Goal: Transaction & Acquisition: Purchase product/service

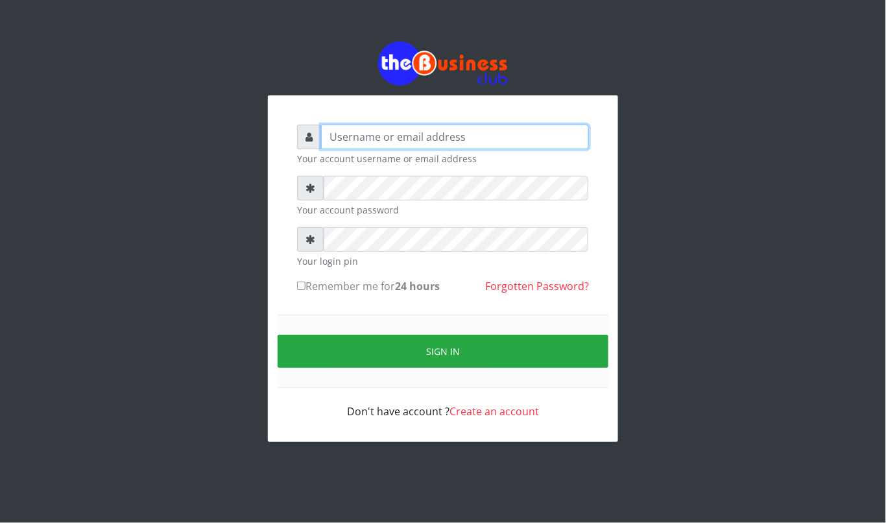
type input "kennyclassy"
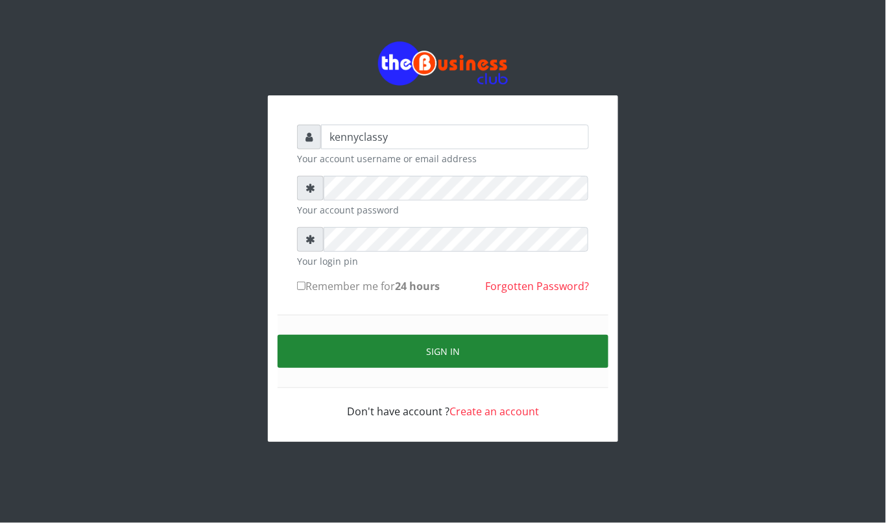
click at [432, 346] on button "Sign in" at bounding box center [443, 351] width 331 height 33
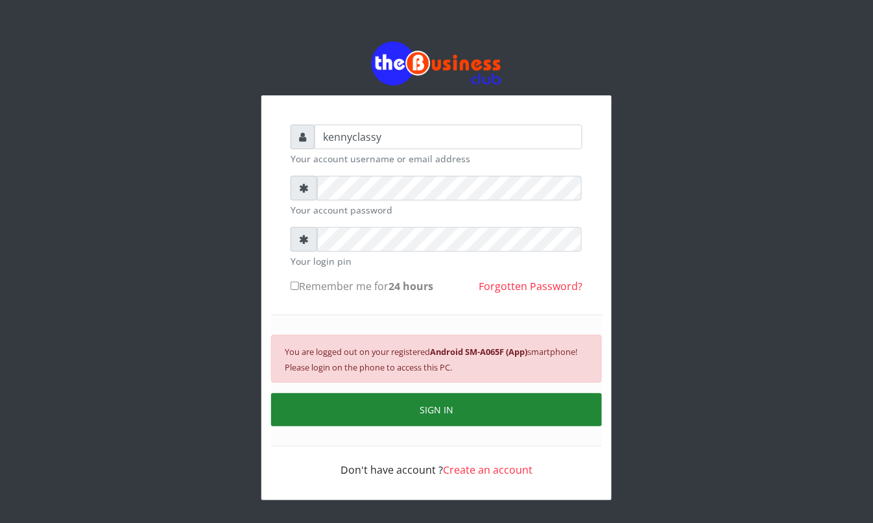
click at [361, 409] on button "SIGN IN" at bounding box center [436, 409] width 331 height 33
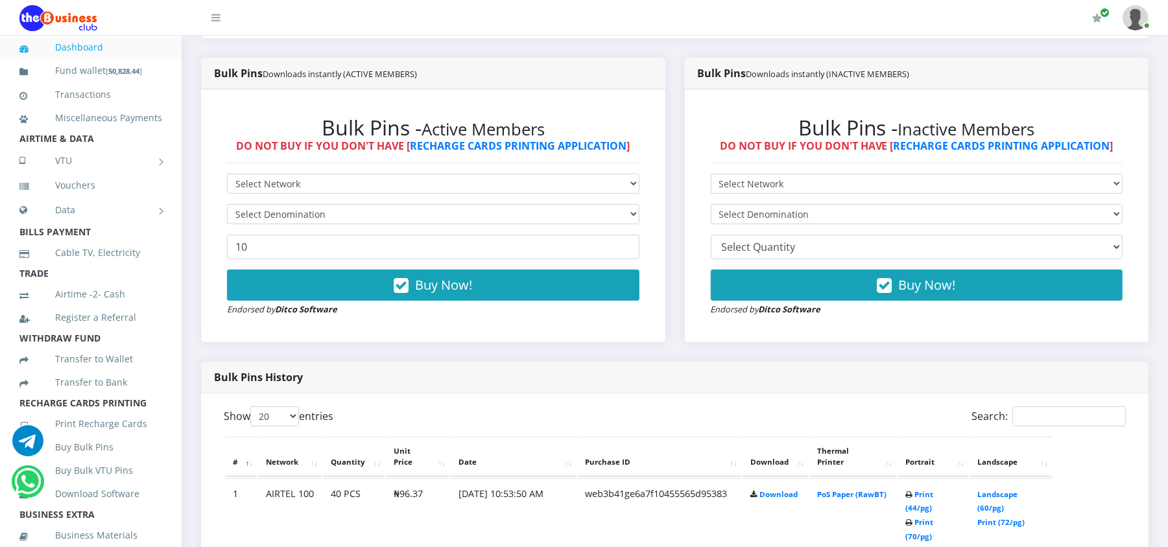
scroll to position [380, 0]
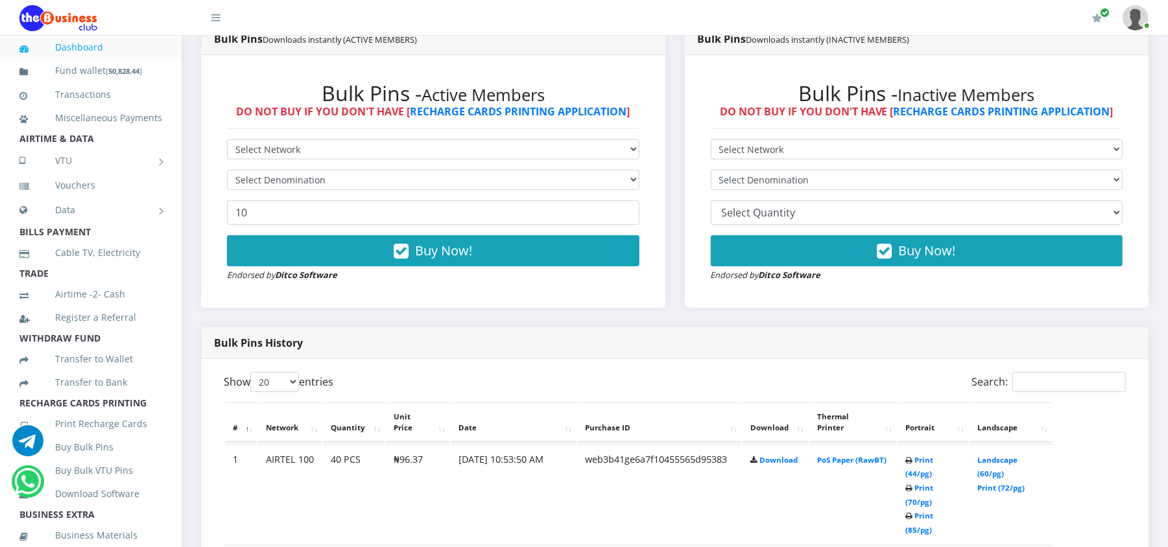
click at [524, 161] on form "Select Network MTN Globacom 9Mobile Airtel Select Denomination 10 Buy Now! Endo…" at bounding box center [433, 210] width 412 height 143
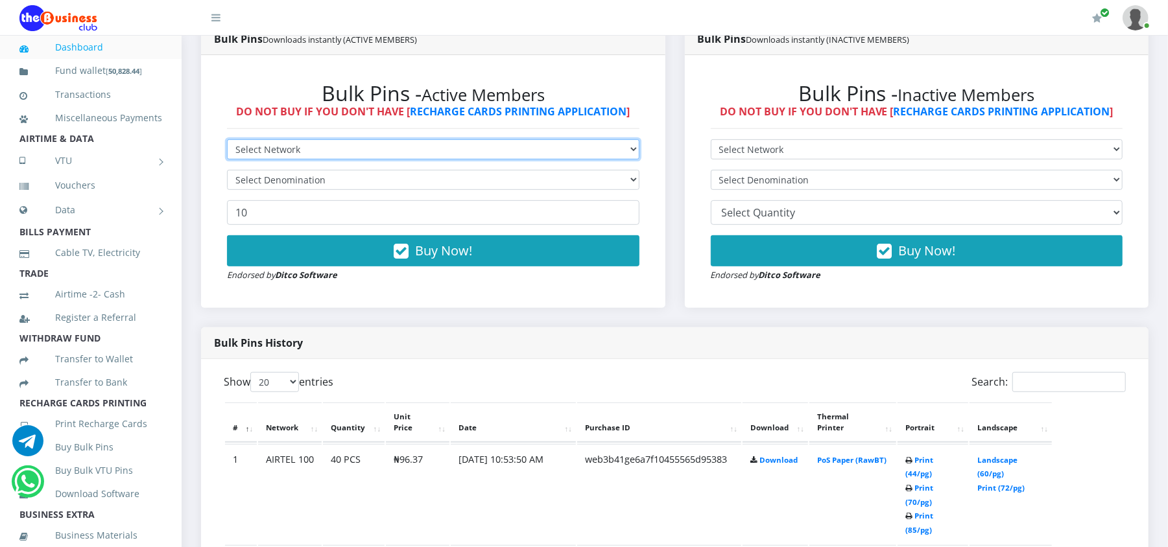
click at [519, 150] on select "Select Network MTN Globacom 9Mobile Airtel" at bounding box center [433, 149] width 412 height 20
select select "MTN"
click at [227, 139] on select "Select Network MTN Globacom 9Mobile Airtel" at bounding box center [433, 149] width 412 height 20
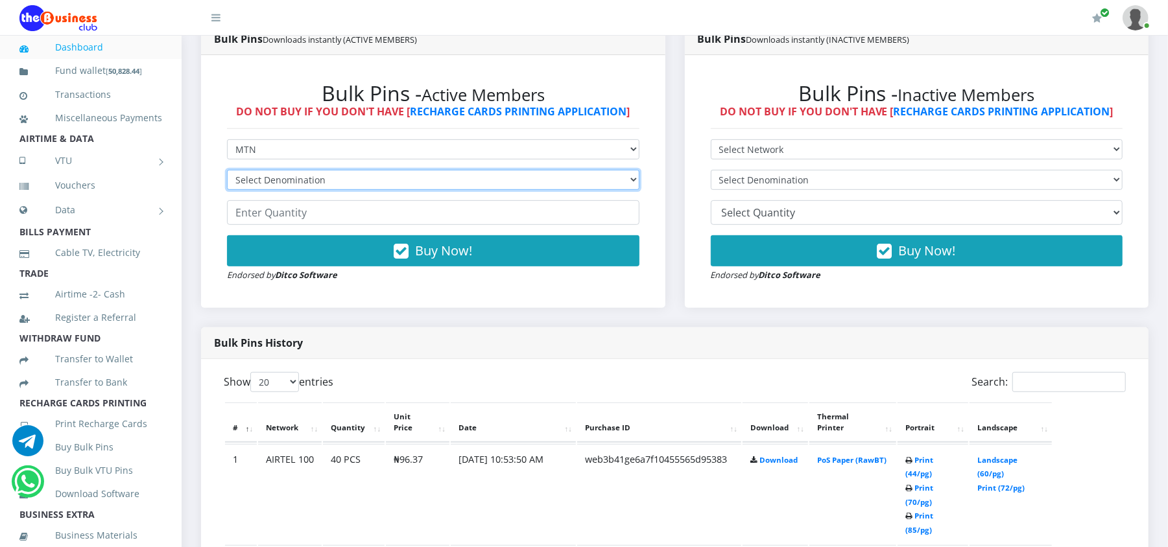
click at [361, 180] on select "Select Denomination MTN NGN100 - ₦96.98 MTN NGN200 - ₦193.96 MTN NGN400 - ₦387.…" at bounding box center [433, 180] width 412 height 20
select select "193.96-200"
click at [227, 170] on select "Select Denomination MTN NGN100 - ₦96.98 MTN NGN200 - ₦193.96 MTN NGN400 - ₦387.…" at bounding box center [433, 180] width 412 height 20
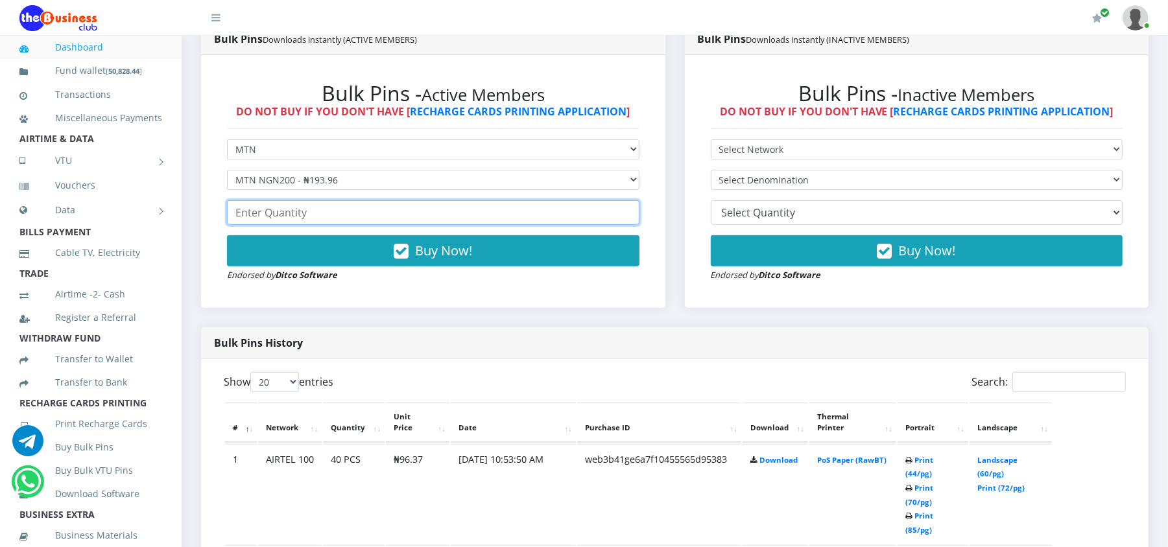
click at [265, 213] on input "number" at bounding box center [433, 212] width 412 height 25
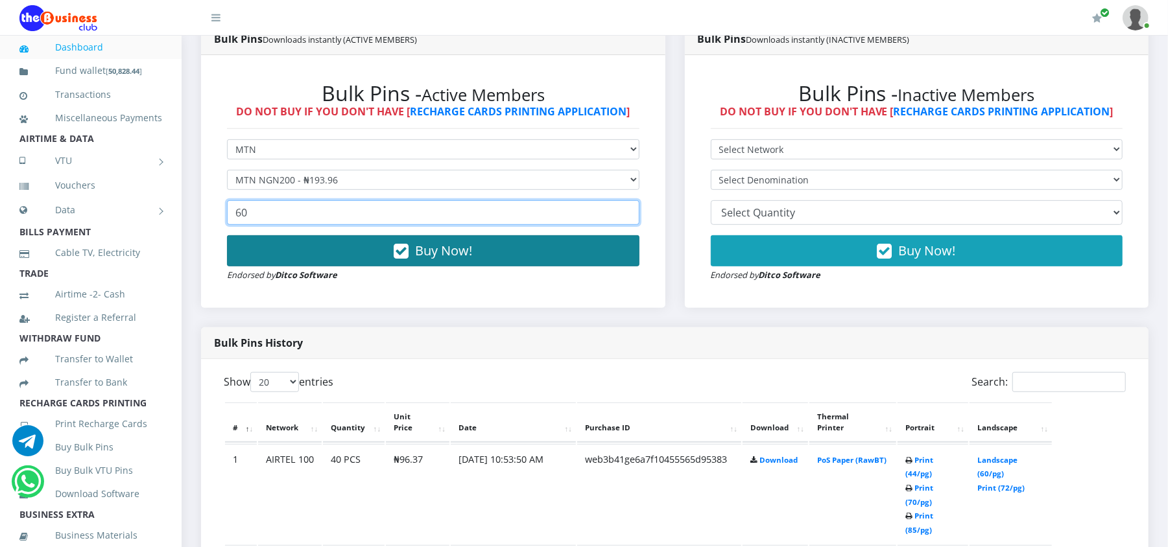
type input "60"
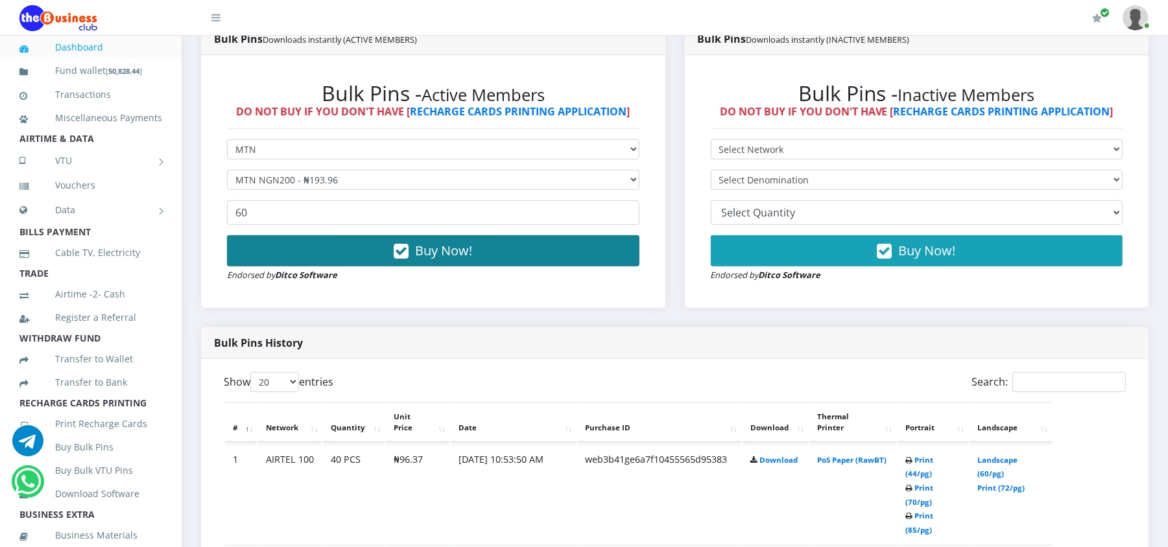
click at [335, 261] on button "Buy Now!" at bounding box center [433, 250] width 412 height 31
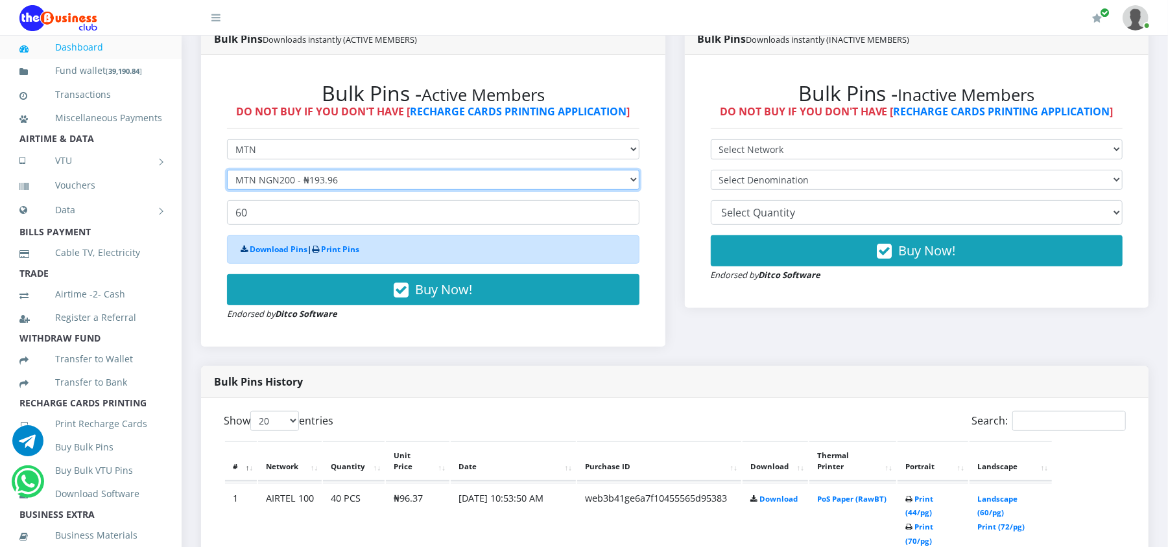
click at [311, 185] on select "Select Denomination MTN NGN100 - ₦96.98 MTN NGN200 - ₦193.96 MTN NGN400 - ₦387.…" at bounding box center [433, 180] width 412 height 20
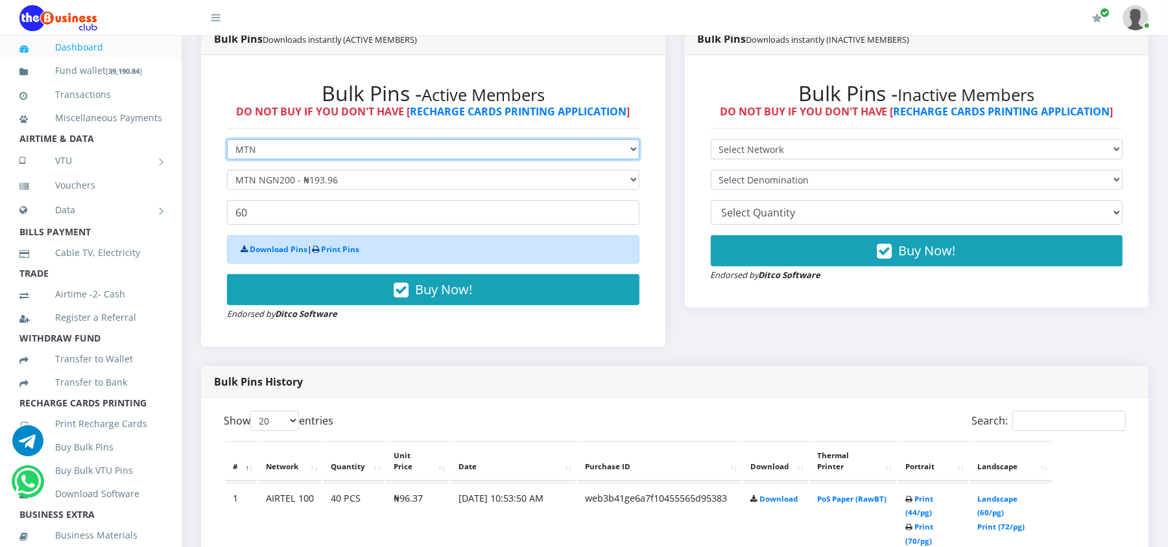
click at [268, 146] on select "Select Network MTN Globacom 9Mobile Airtel" at bounding box center [433, 149] width 412 height 20
click at [260, 143] on select "Select Network MTN Globacom 9Mobile Airtel" at bounding box center [433, 149] width 412 height 20
select select "Airtel"
click at [227, 139] on select "Select Network MTN Globacom 9Mobile Airtel" at bounding box center [433, 149] width 412 height 20
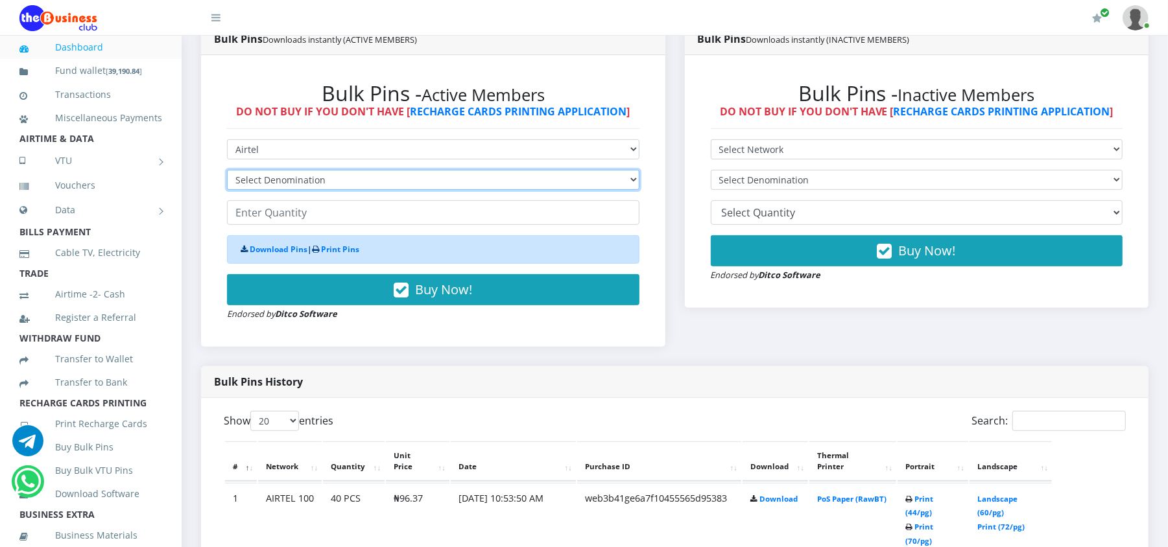
click at [252, 180] on select "Select Denomination Airtel NGN100 - ₦96.37 Airtel NGN200 - ₦192.74 Airtel NGN50…" at bounding box center [433, 180] width 412 height 20
select select "192.74-200"
click at [227, 170] on select "Select Denomination Airtel NGN100 - ₦96.37 Airtel NGN200 - ₦192.74 Airtel NGN50…" at bounding box center [433, 180] width 412 height 20
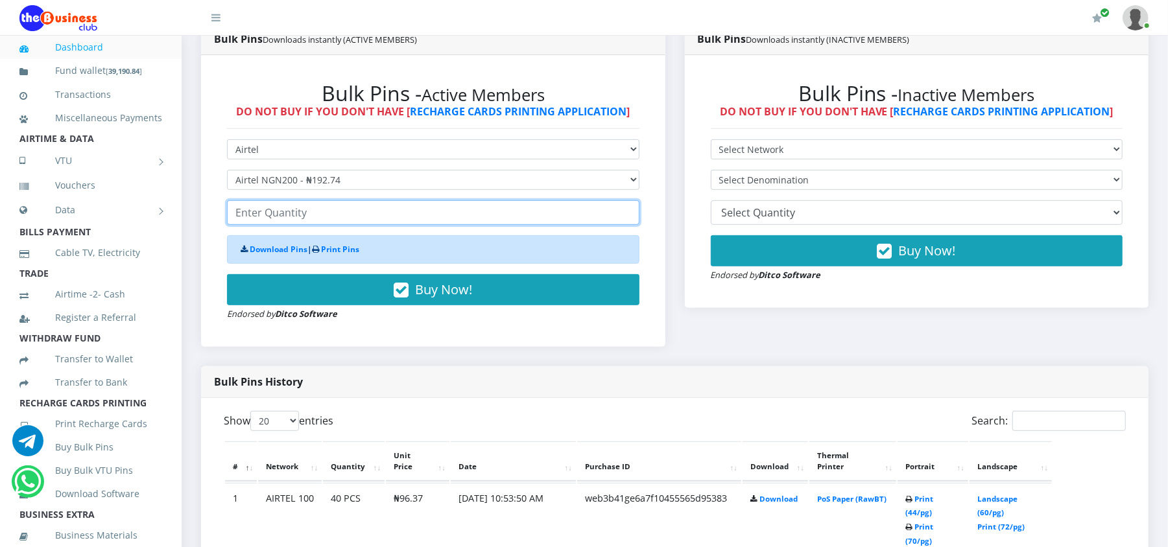
click at [252, 208] on input "number" at bounding box center [433, 212] width 412 height 25
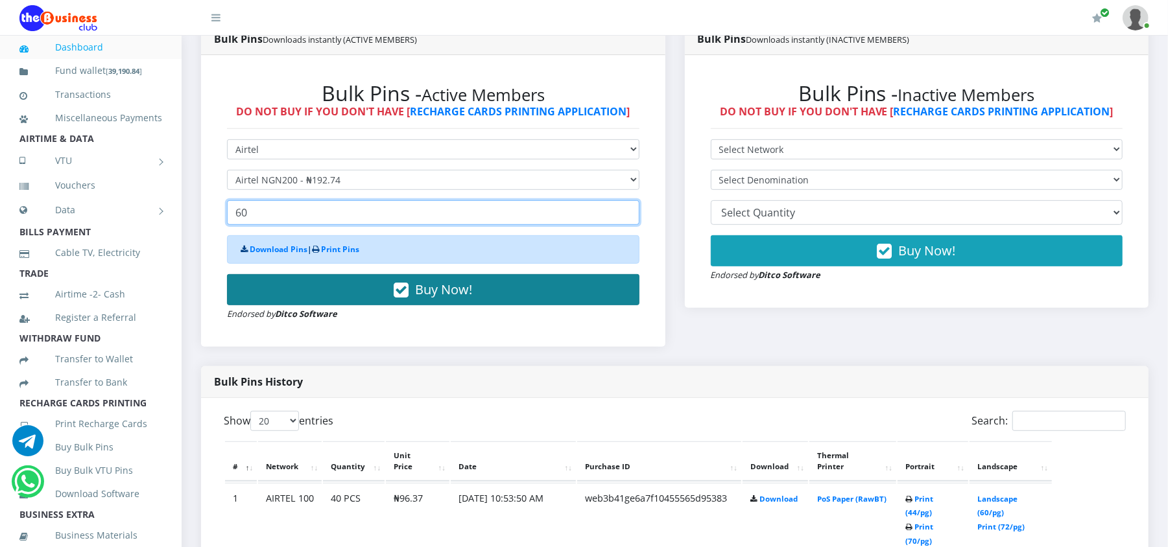
type input "60"
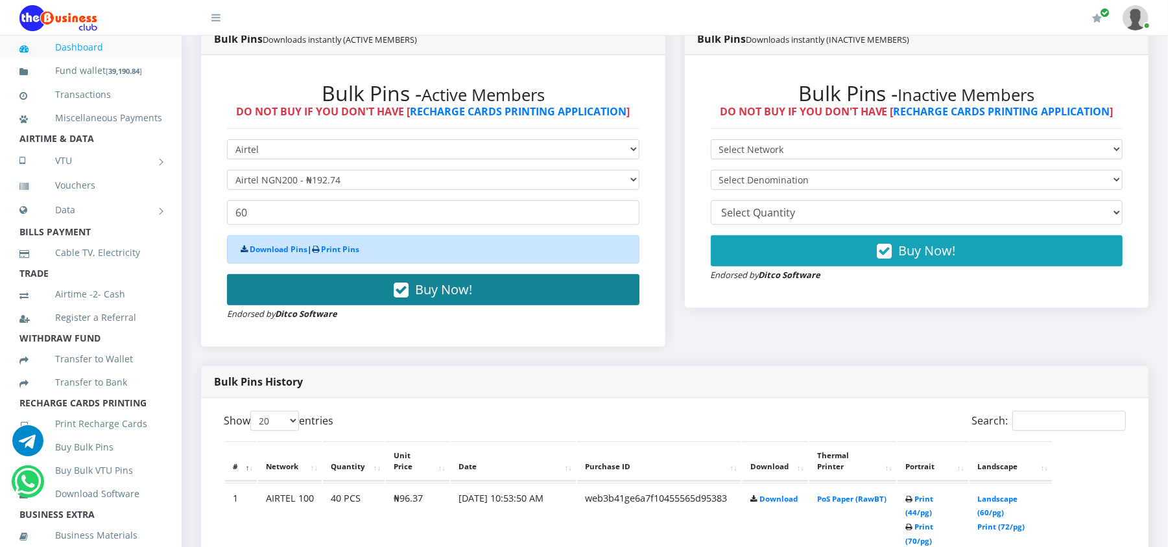
click at [266, 286] on button "Buy Now!" at bounding box center [433, 289] width 412 height 31
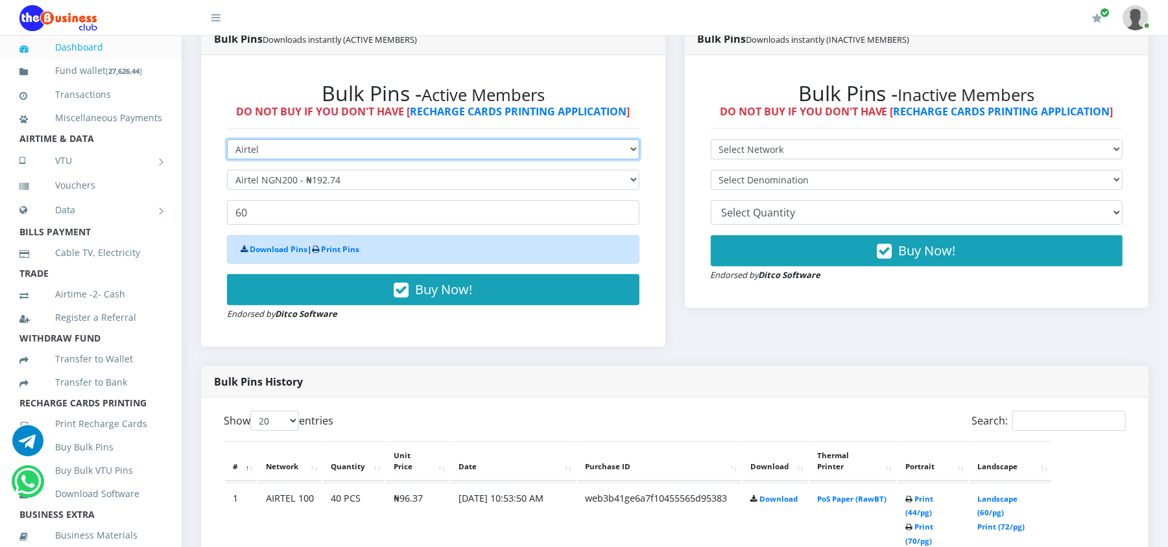
click at [280, 145] on select "Select Network MTN Globacom 9Mobile Airtel" at bounding box center [433, 149] width 412 height 20
select select "MTN"
click at [227, 139] on select "Select Network MTN Globacom 9Mobile Airtel" at bounding box center [433, 149] width 412 height 20
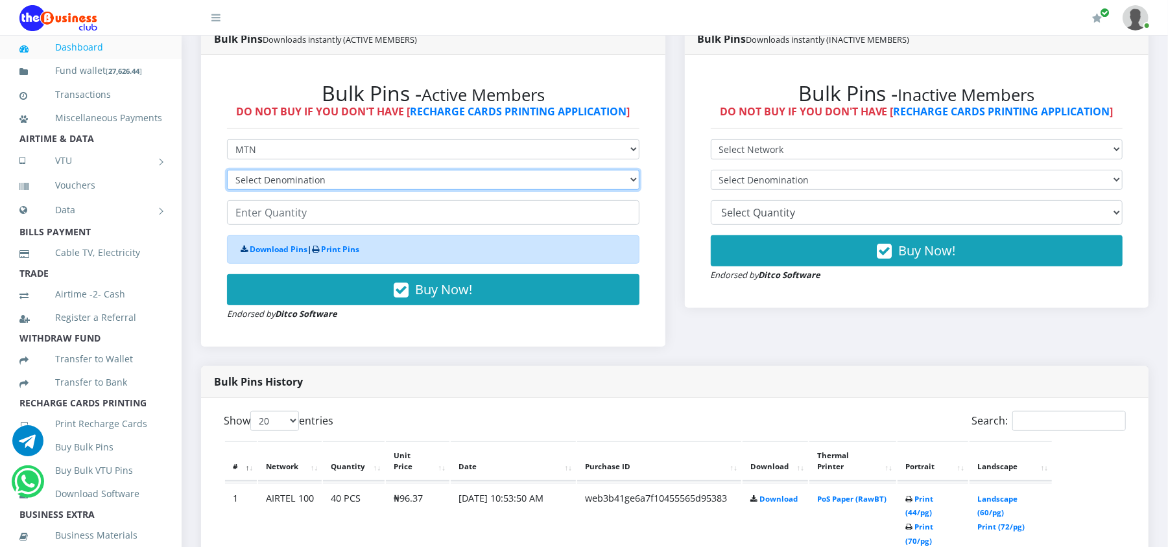
click at [265, 178] on select "Select Denomination MTN NGN100 - ₦96.98 MTN NGN200 - ₦193.96 MTN NGN400 - ₦387.…" at bounding box center [433, 180] width 412 height 20
select select "96.98-100"
click at [227, 170] on select "Select Denomination MTN NGN100 - ₦96.98 MTN NGN200 - ₦193.96 MTN NGN400 - ₦387.…" at bounding box center [433, 180] width 412 height 20
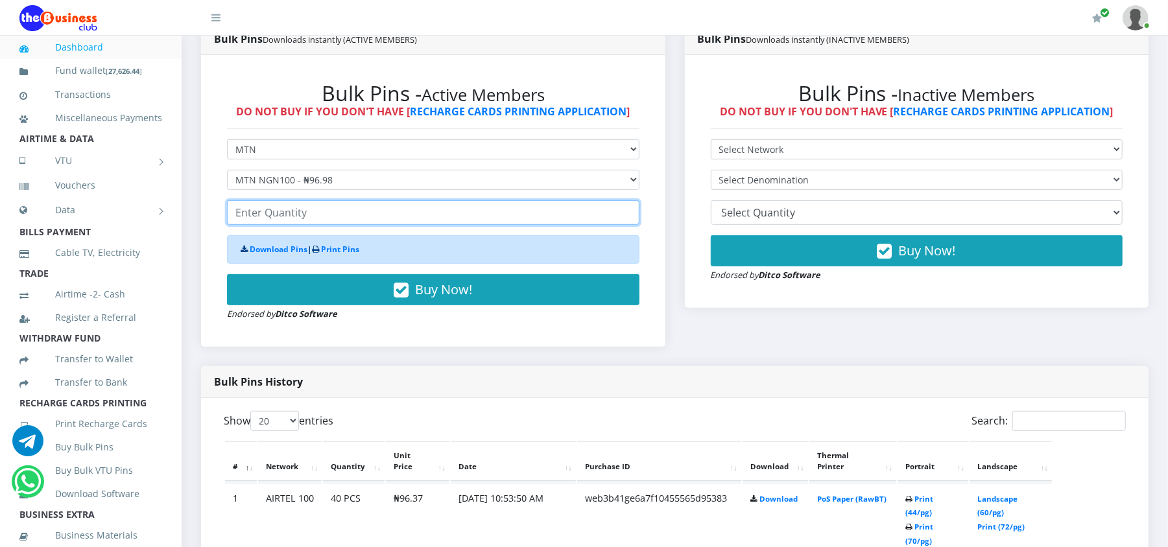
click at [263, 213] on input "number" at bounding box center [433, 212] width 412 height 25
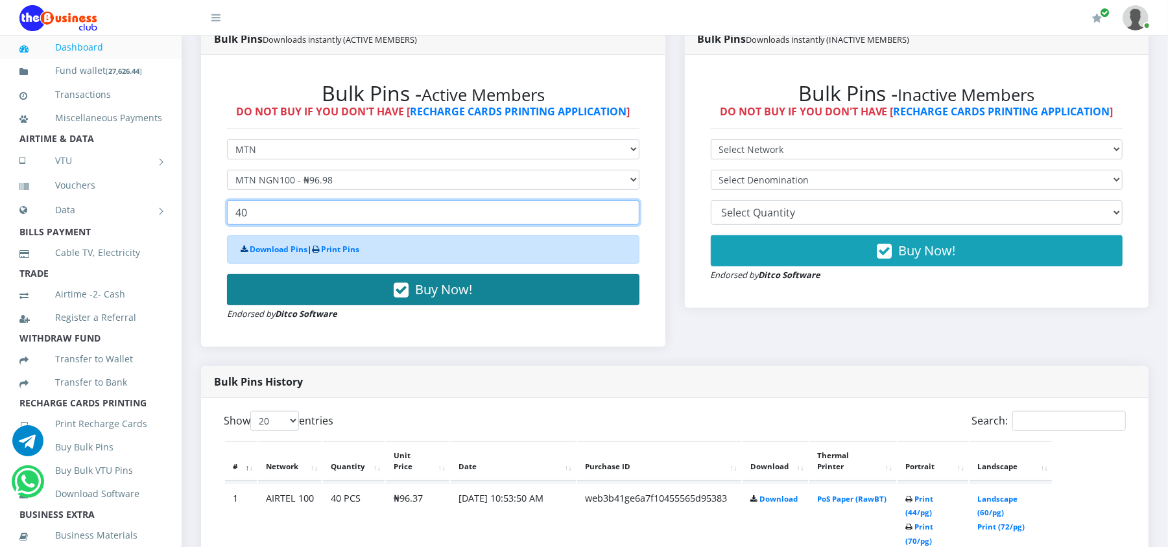
type input "40"
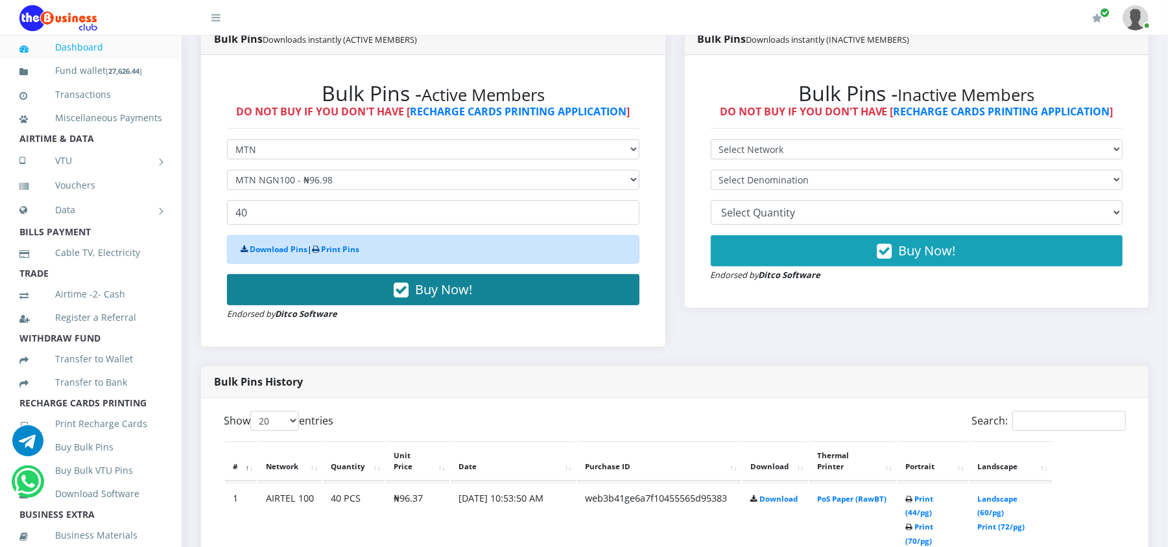
click at [289, 285] on button "Buy Now!" at bounding box center [433, 289] width 412 height 31
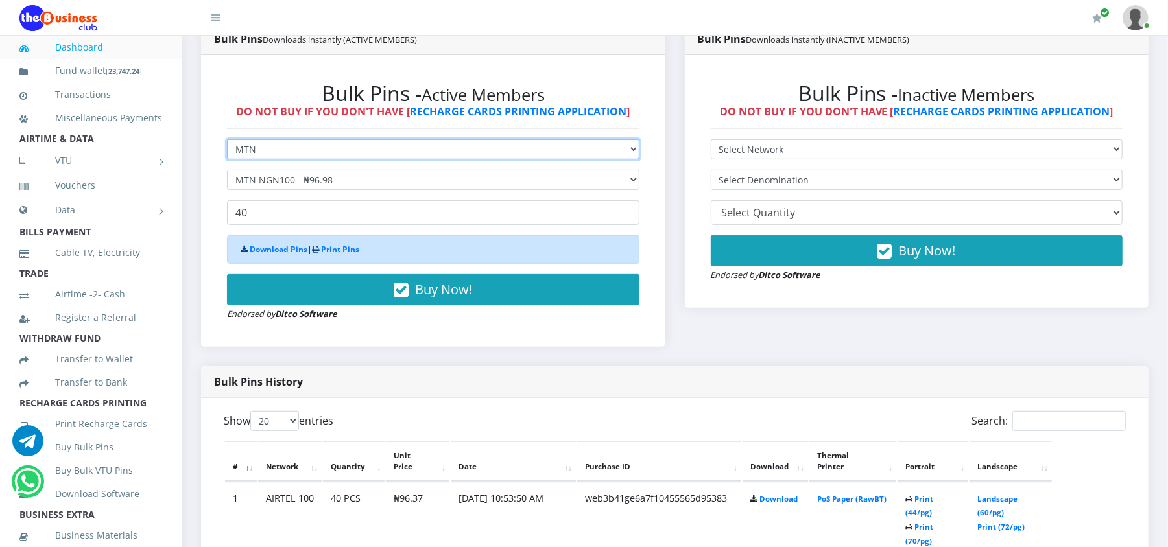
click at [252, 143] on select "Select Network MTN Globacom 9Mobile Airtel" at bounding box center [433, 149] width 412 height 20
select select "Airtel"
click at [227, 139] on select "Select Network MTN Globacom 9Mobile Airtel" at bounding box center [433, 149] width 412 height 20
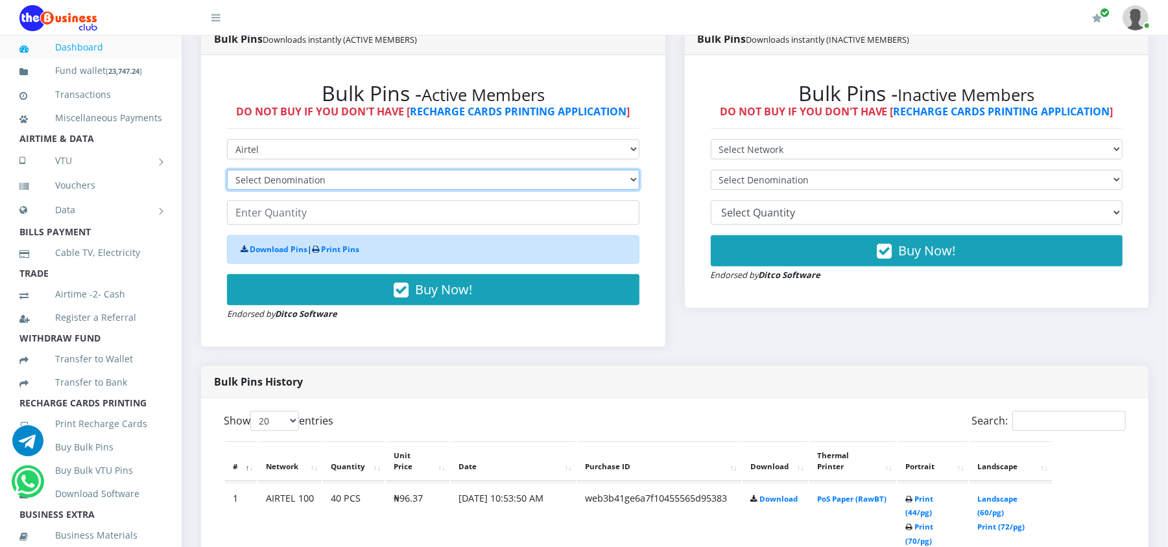
click at [276, 185] on select "Select Denomination Airtel NGN100 - ₦96.37 Airtel NGN200 - ₦192.74 Airtel NGN50…" at bounding box center [433, 180] width 412 height 20
select select "96.37-100"
click at [227, 170] on select "Select Denomination Airtel NGN100 - ₦96.37 Airtel NGN200 - ₦192.74 Airtel NGN50…" at bounding box center [433, 180] width 412 height 20
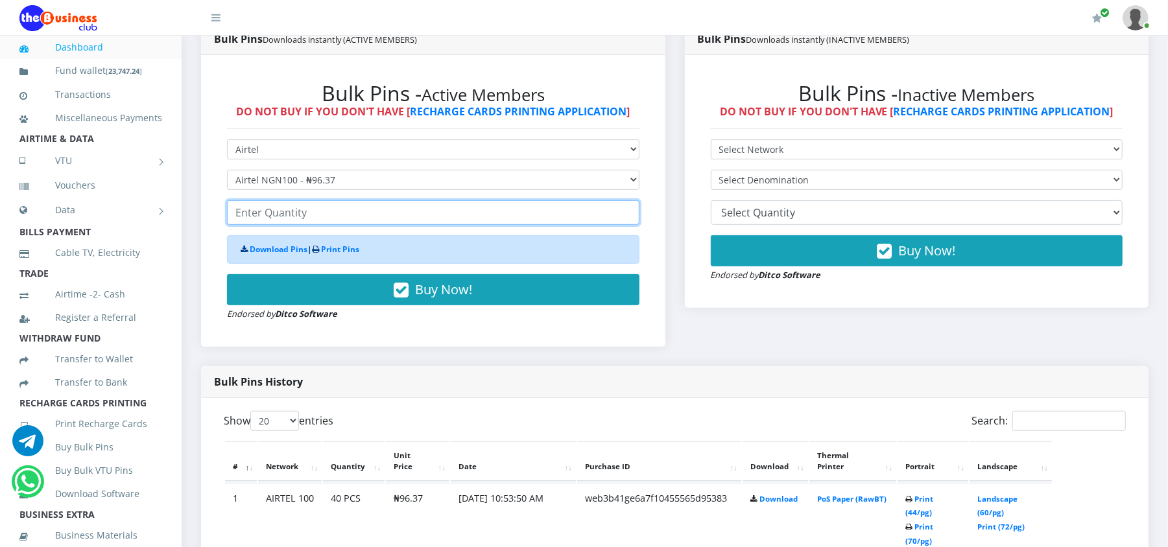
click at [271, 217] on input "number" at bounding box center [433, 212] width 412 height 25
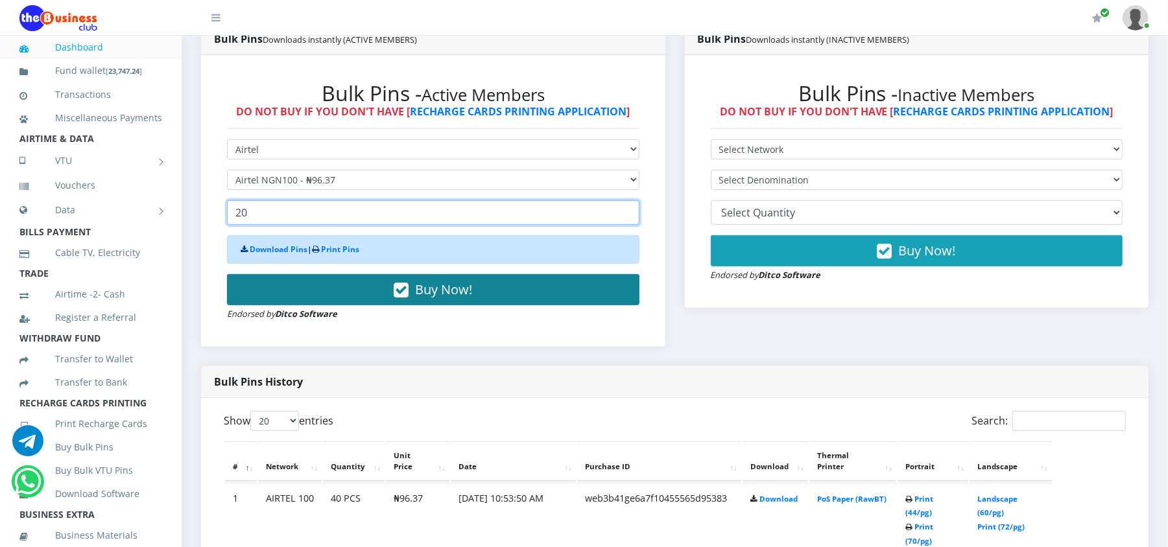
type input "20"
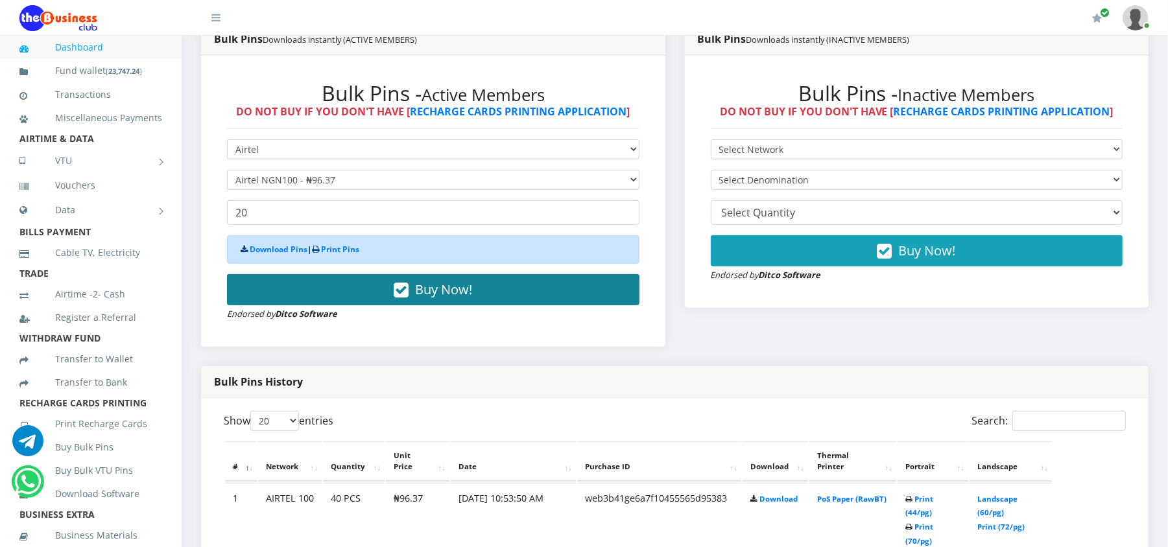
click at [307, 304] on button "Buy Now!" at bounding box center [433, 289] width 412 height 31
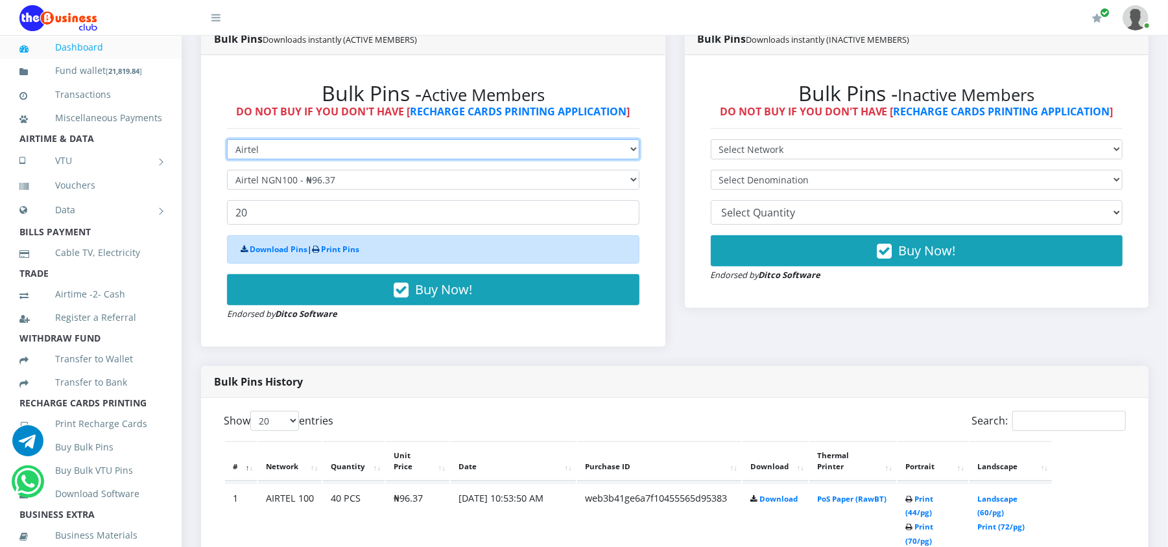
click at [281, 150] on select "Select Network MTN Globacom 9Mobile Airtel" at bounding box center [433, 149] width 412 height 20
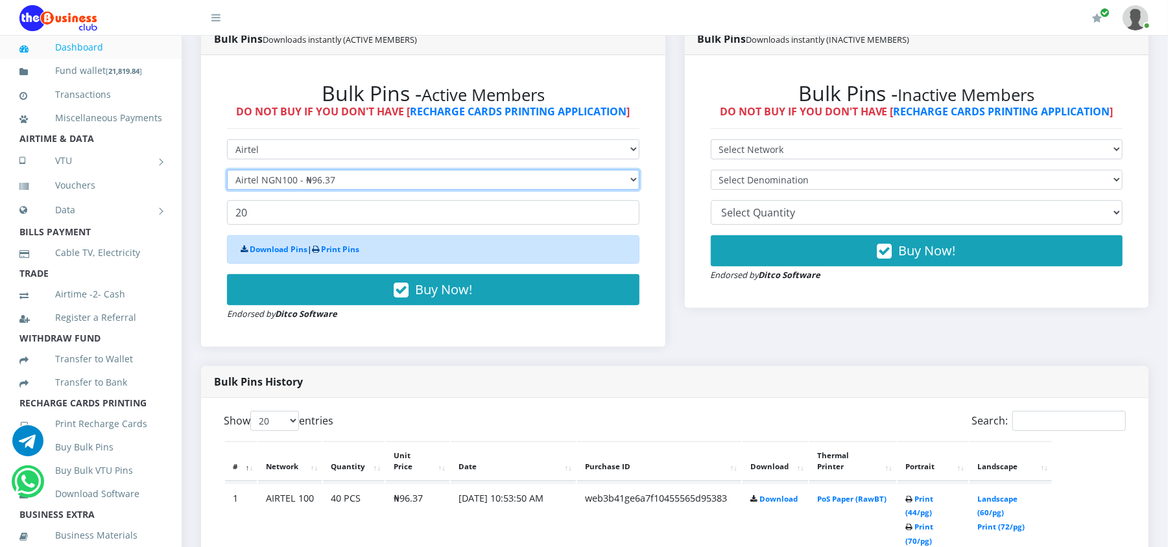
click at [262, 173] on select "Select Denomination Airtel NGN100 - ₦96.37 Airtel NGN200 - ₦192.74 Airtel NGN50…" at bounding box center [433, 180] width 412 height 20
select select "481.85-500"
click at [227, 170] on select "Select Denomination Airtel NGN100 - ₦96.37 Airtel NGN200 - ₦192.74 Airtel NGN50…" at bounding box center [433, 180] width 412 height 20
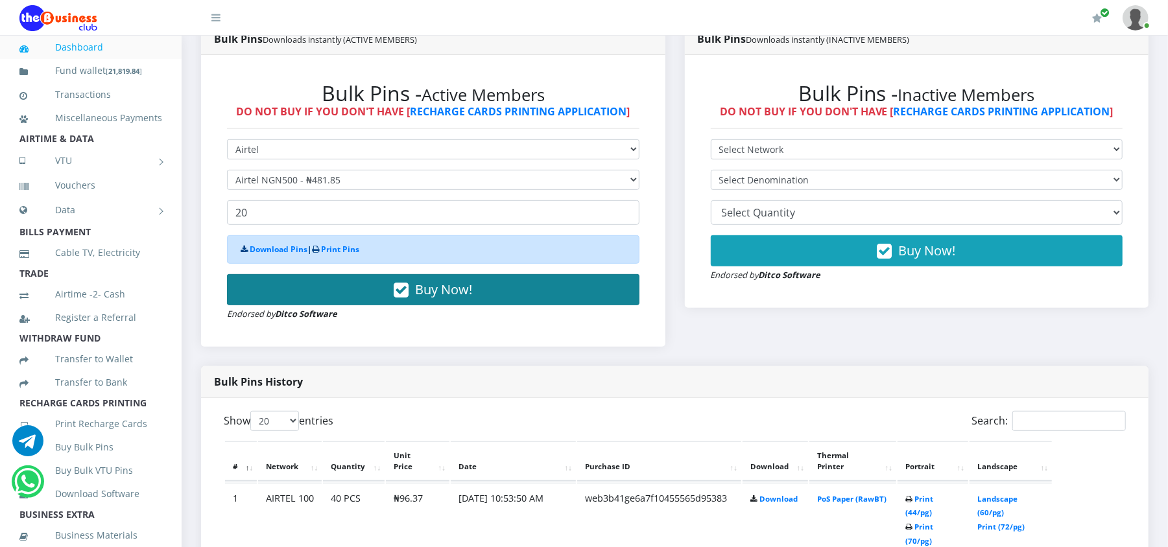
click at [283, 289] on button "Buy Now!" at bounding box center [433, 289] width 412 height 31
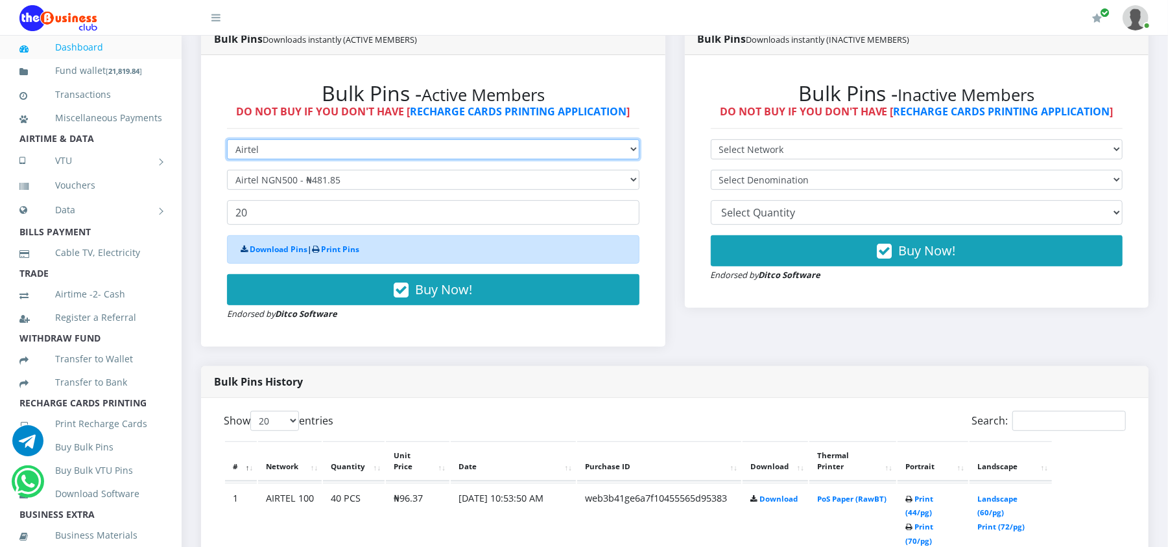
click at [273, 152] on select "Select Network MTN Globacom 9Mobile Airtel" at bounding box center [433, 149] width 412 height 20
select select "MTN"
click at [227, 139] on select "Select Network MTN Globacom 9Mobile Airtel" at bounding box center [433, 149] width 412 height 20
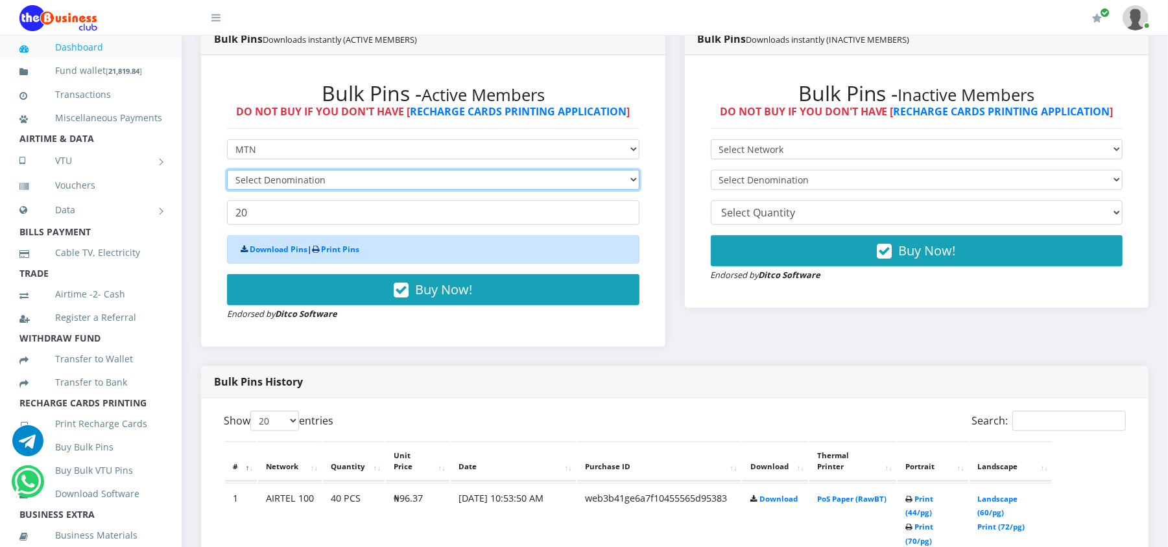
click at [276, 176] on select "Select Denomination" at bounding box center [433, 180] width 412 height 20
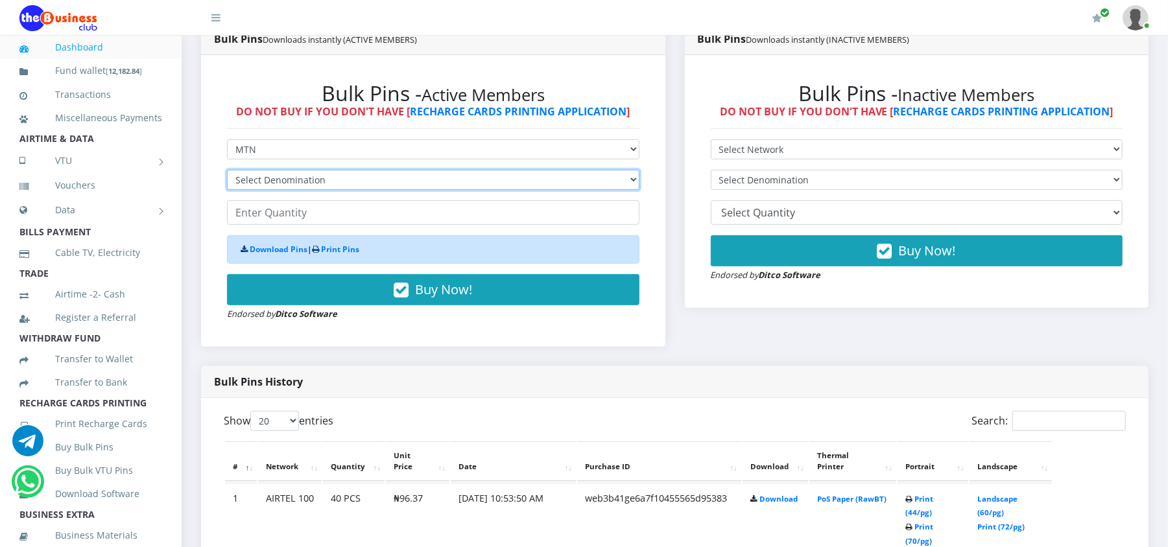
click at [258, 182] on select "Select Denomination MTN NGN100 - ₦96.98 MTN NGN200 - ₦193.96 MTN NGN400 - ₦387.…" at bounding box center [433, 180] width 412 height 20
select select "484.9-500"
click at [227, 170] on select "Select Denomination MTN NGN100 - ₦96.98 MTN NGN200 - ₦193.96 MTN NGN400 - ₦387.…" at bounding box center [433, 180] width 412 height 20
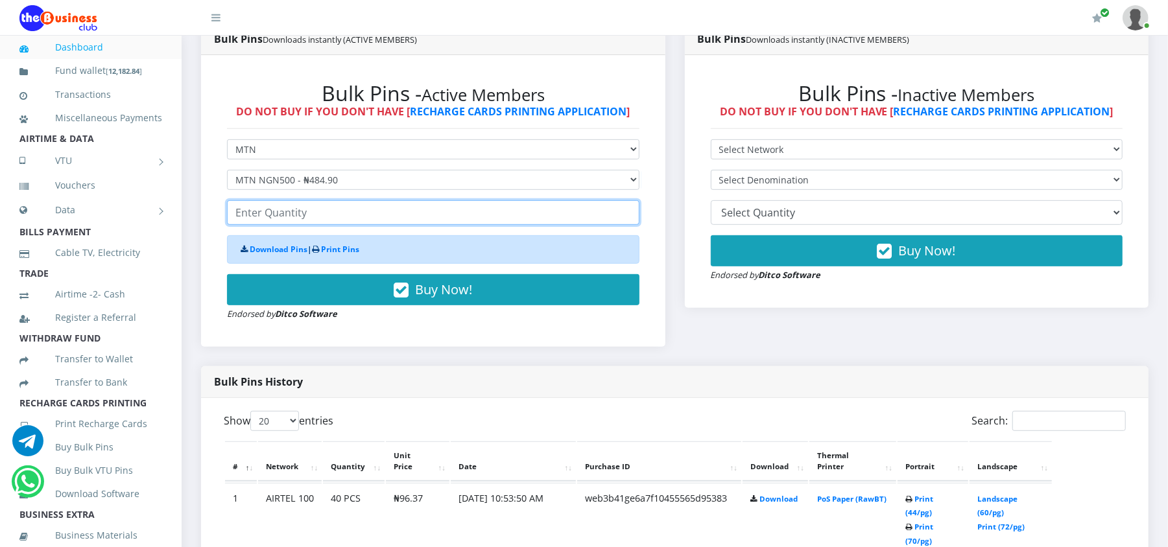
click at [286, 215] on input "number" at bounding box center [433, 212] width 412 height 25
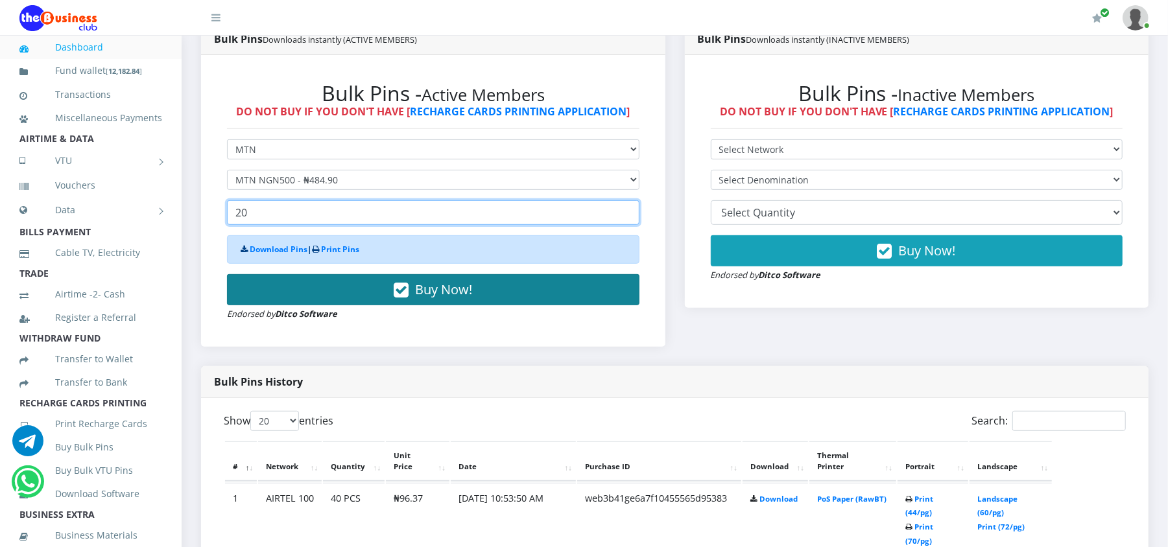
type input "20"
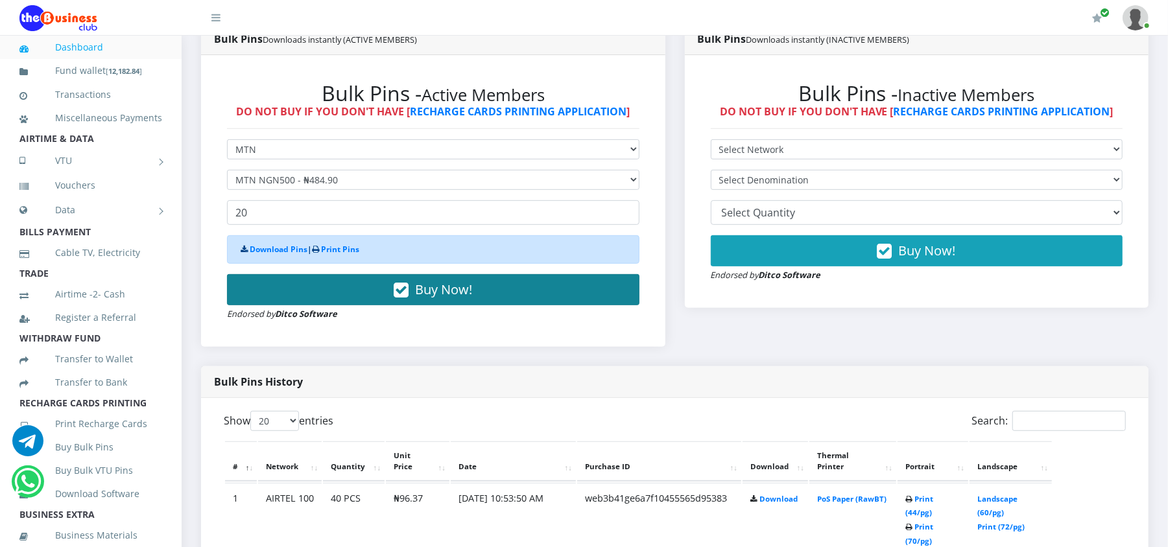
click at [298, 292] on button "Buy Now!" at bounding box center [433, 289] width 412 height 31
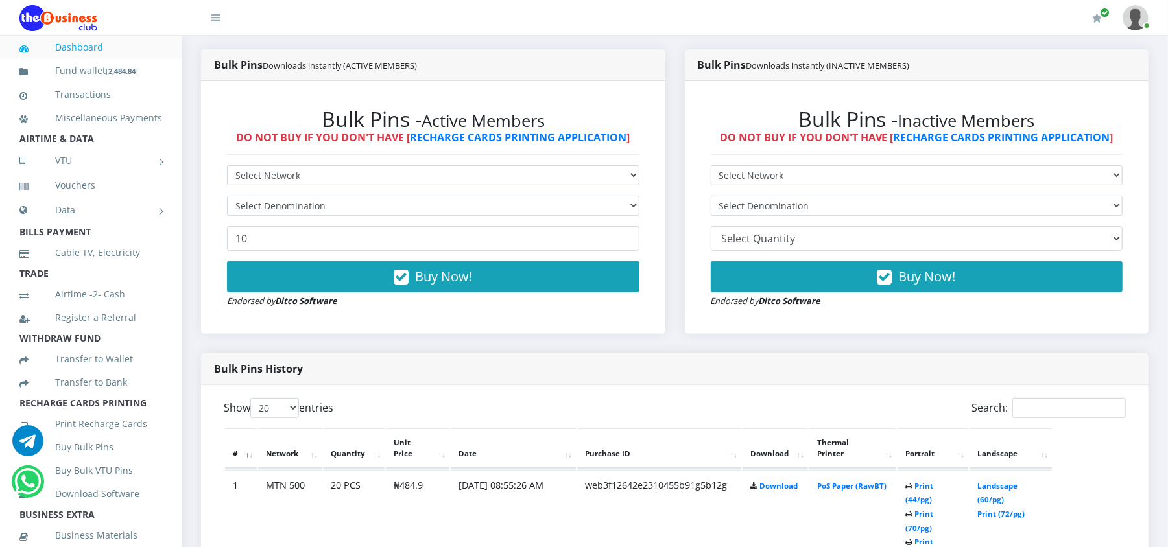
scroll to position [380, 0]
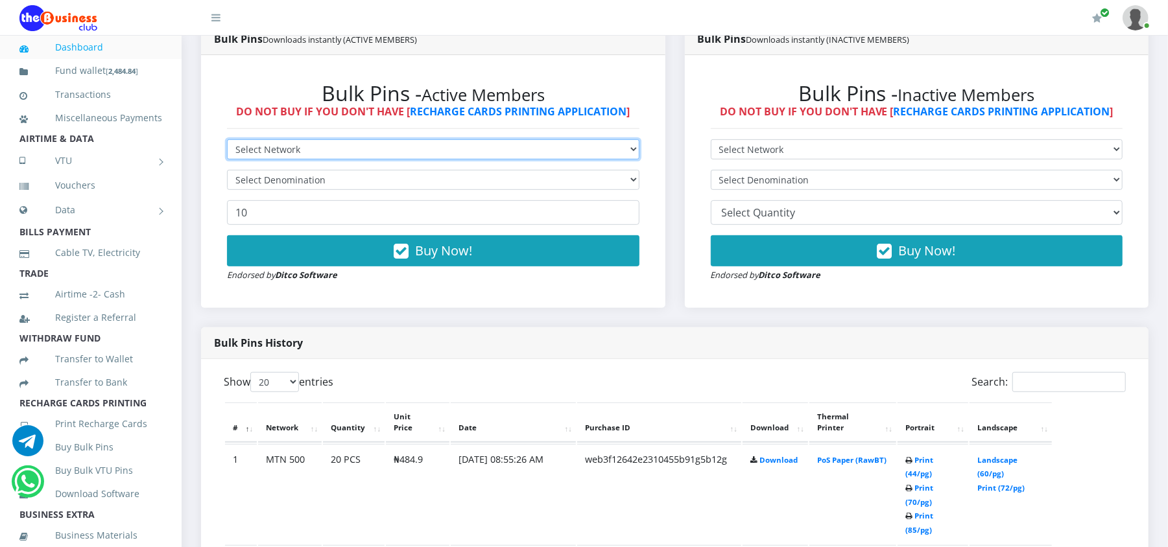
click at [620, 146] on select "Select Network MTN Globacom 9Mobile Airtel" at bounding box center [433, 149] width 412 height 20
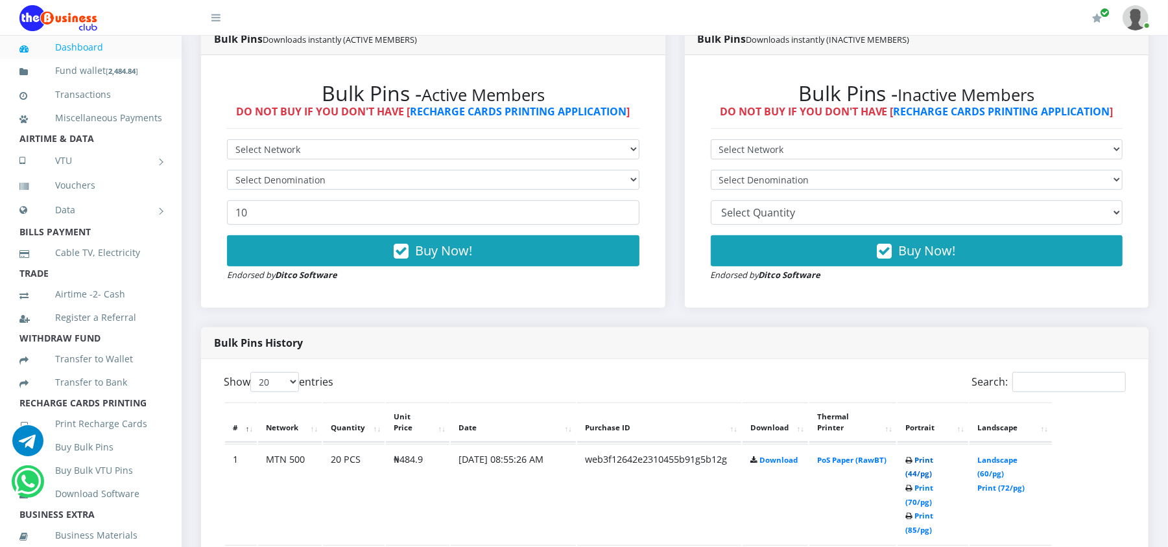
click at [926, 457] on link "Print (44/pg)" at bounding box center [919, 467] width 28 height 24
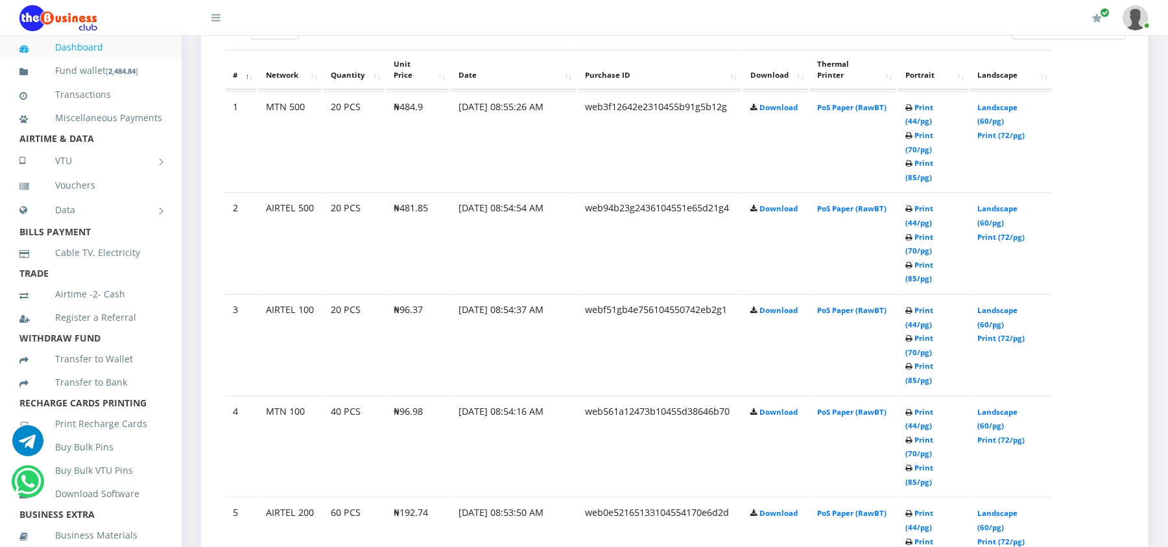
scroll to position [761, 0]
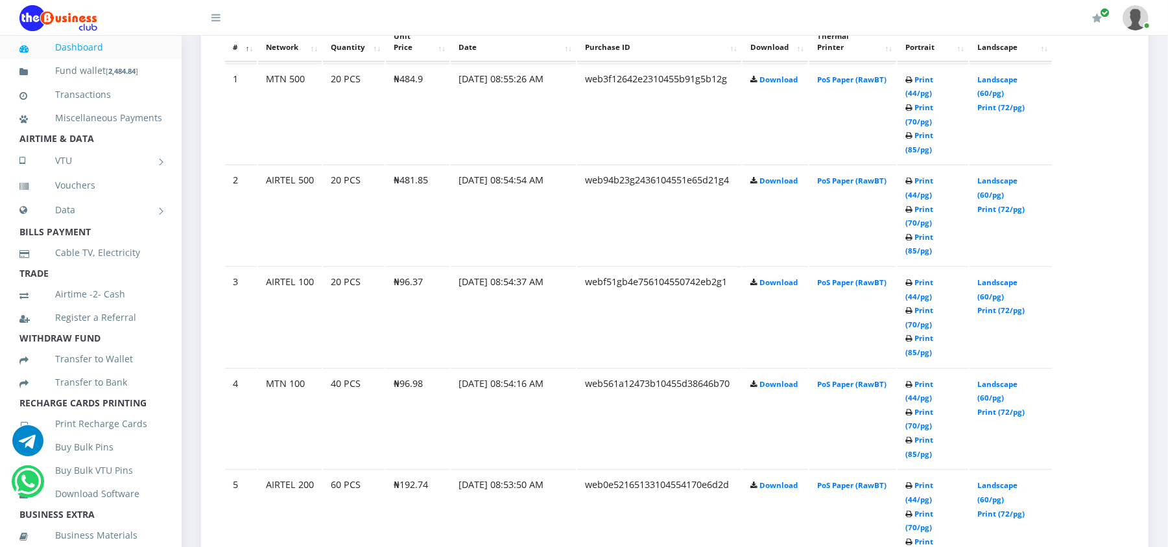
click at [983, 481] on link "Landscape (60/pg)" at bounding box center [997, 493] width 40 height 24
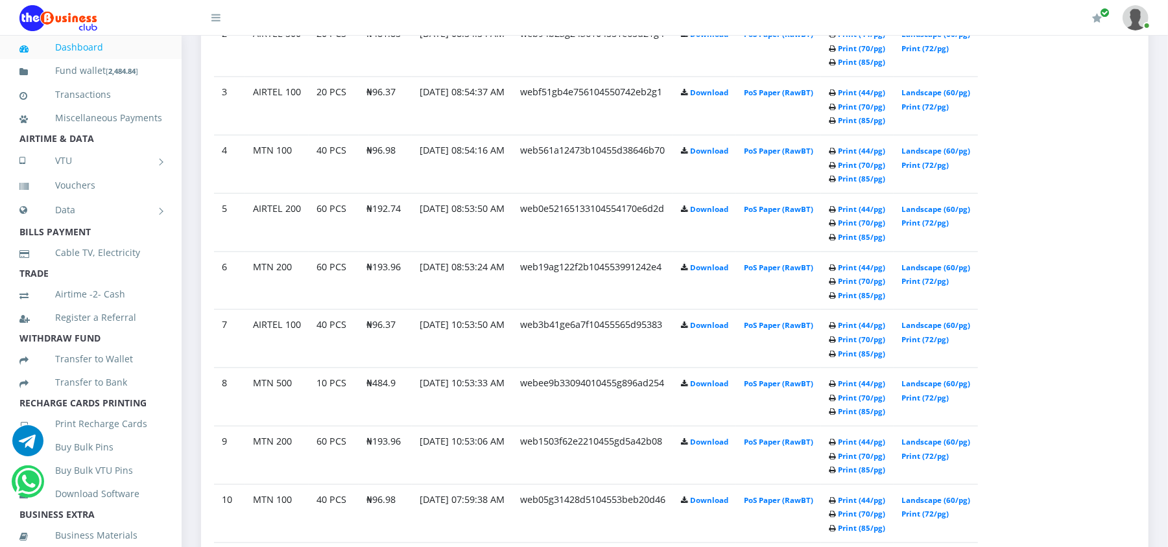
scroll to position [820, 0]
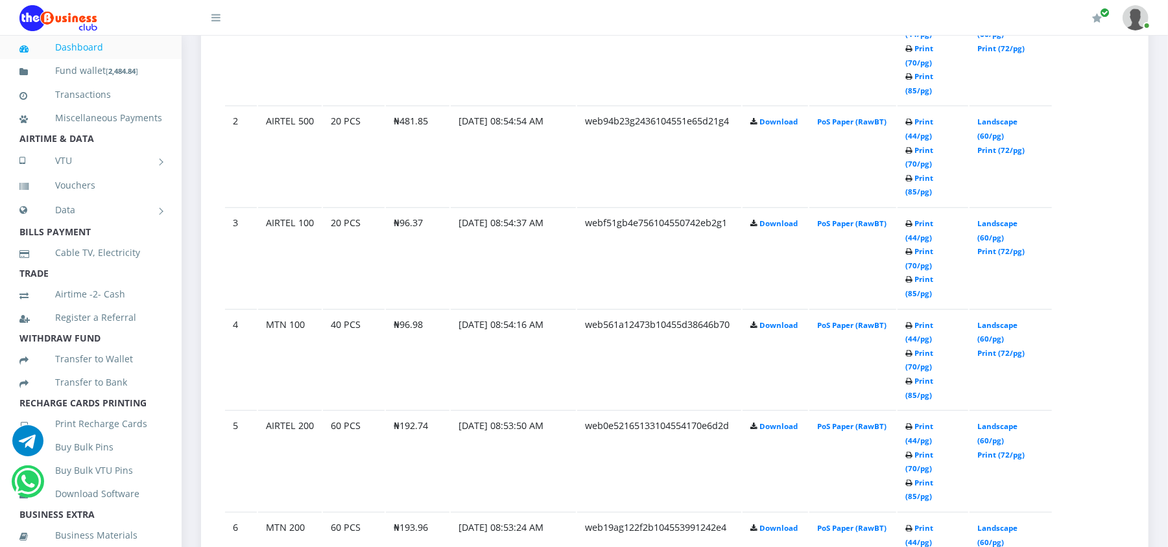
scroll to position [761, 0]
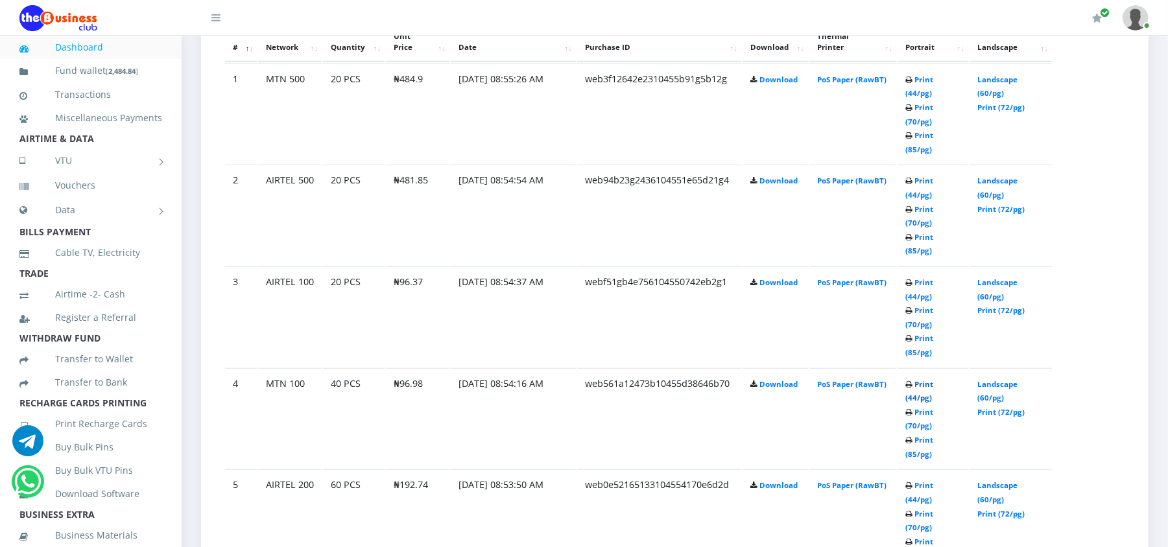
click at [930, 379] on link "Print (44/pg)" at bounding box center [919, 391] width 28 height 24
click at [933, 278] on link "Print (44/pg)" at bounding box center [919, 290] width 28 height 24
click at [931, 76] on link "Print (44/pg)" at bounding box center [919, 87] width 28 height 24
click at [922, 176] on link "Print (44/pg)" at bounding box center [919, 188] width 28 height 24
